Goal: Use online tool/utility: Utilize a website feature to perform a specific function

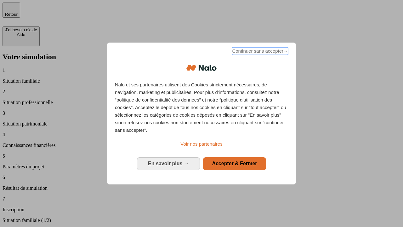
click at [259, 52] on span "Continuer sans accepter →" at bounding box center [260, 51] width 56 height 8
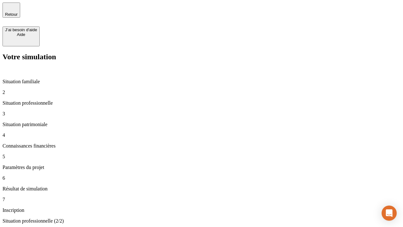
type input "30 000"
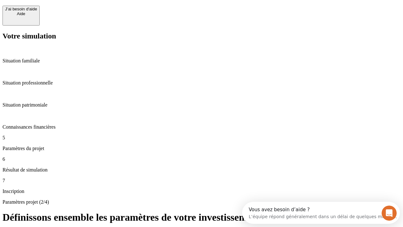
scroll to position [12, 0]
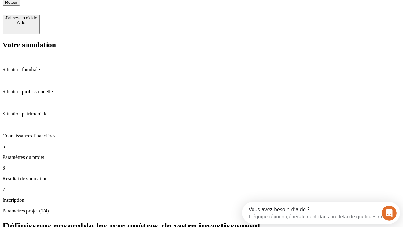
type input "25"
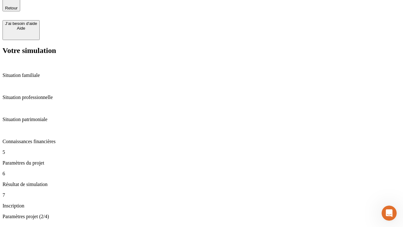
type input "1 000"
type input "640"
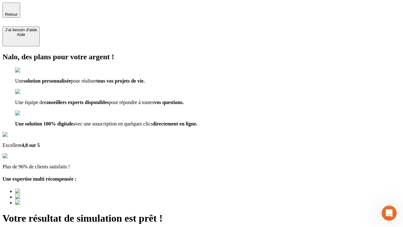
type input "[EMAIL_ADDRESS][PERSON_NAME][DOMAIN_NAME]"
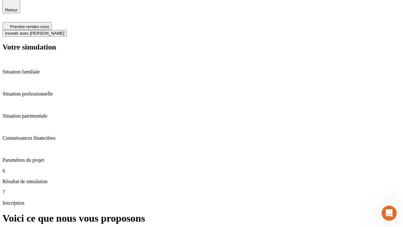
click at [64, 31] on span "Investir avec [PERSON_NAME]" at bounding box center [34, 33] width 59 height 5
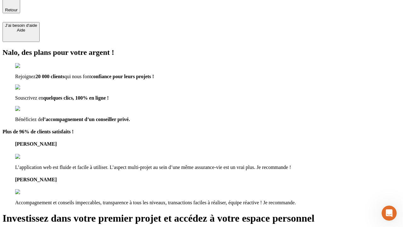
scroll to position [4, 0]
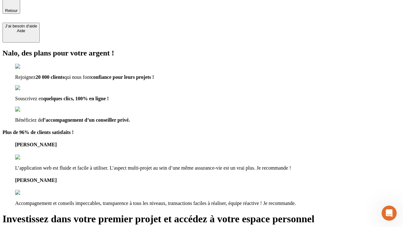
type input "abc"
